Goal: Navigation & Orientation: Understand site structure

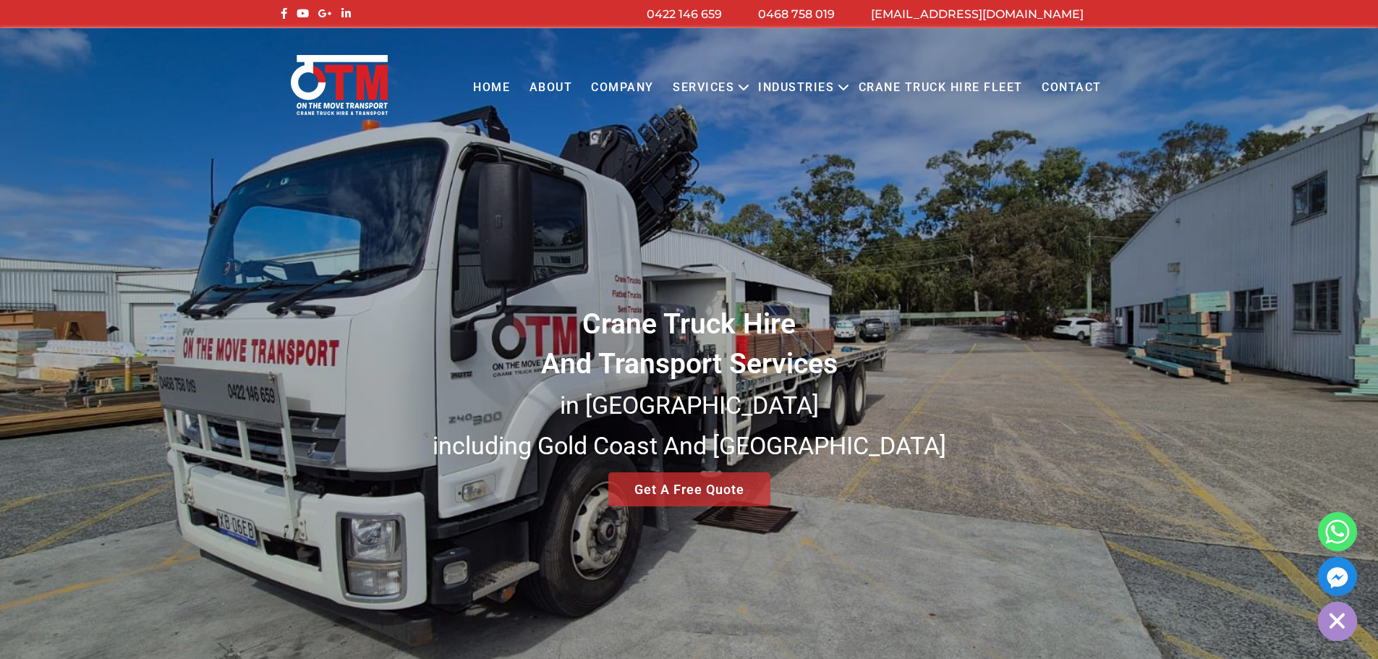
click at [743, 80] on icon "Primary menu" at bounding box center [743, 87] width 17 height 17
click at [563, 82] on link "About" at bounding box center [550, 88] width 62 height 40
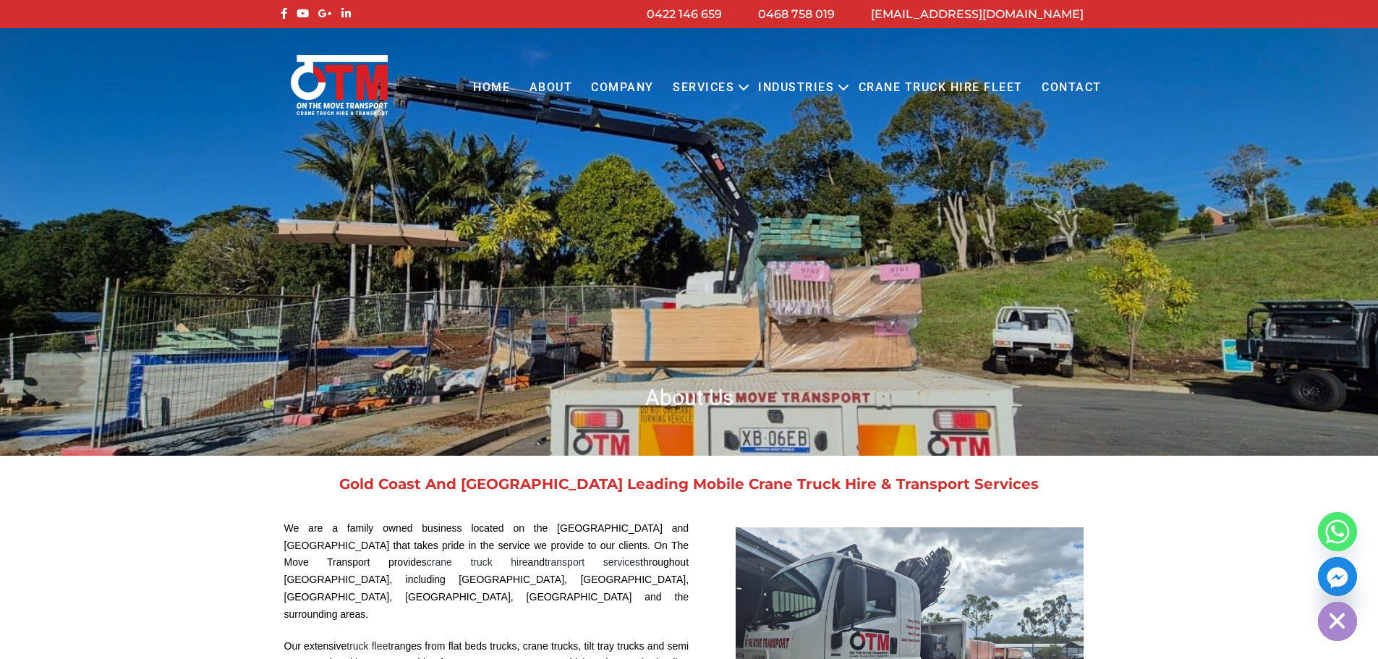
click at [620, 85] on link "COMPANY" at bounding box center [622, 88] width 82 height 40
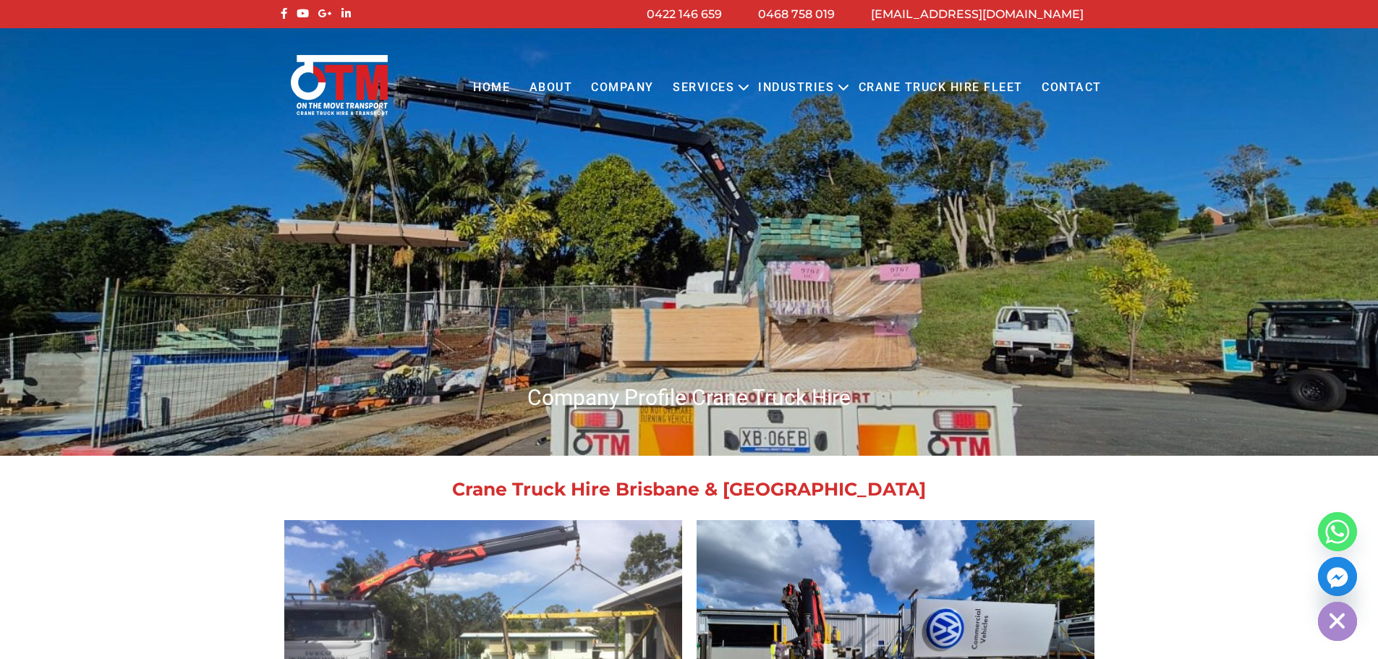
click at [495, 83] on link "Home" at bounding box center [492, 88] width 56 height 40
